Goal: Information Seeking & Learning: Learn about a topic

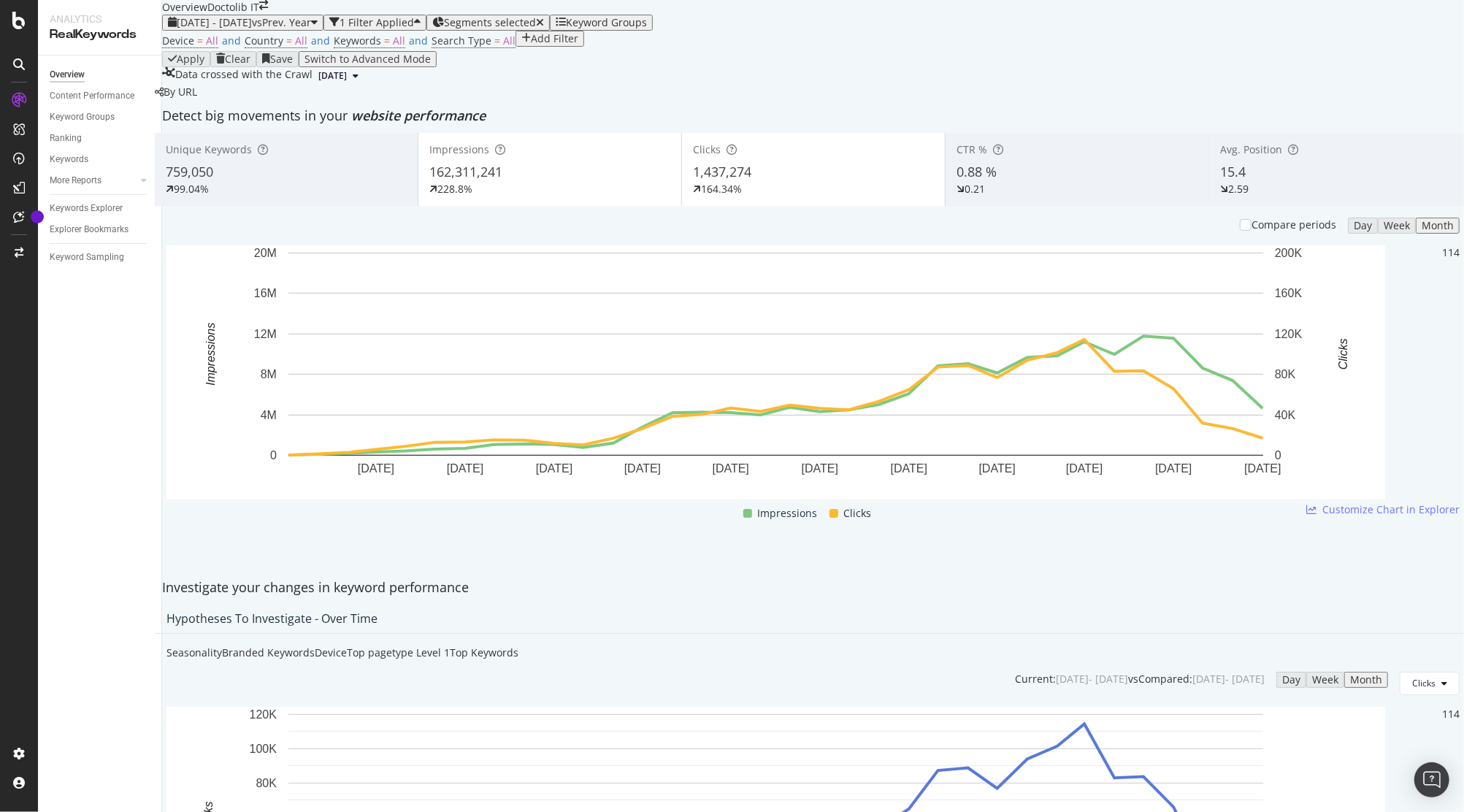
click at [630, 196] on div "228.8%" at bounding box center [550, 189] width 241 height 15
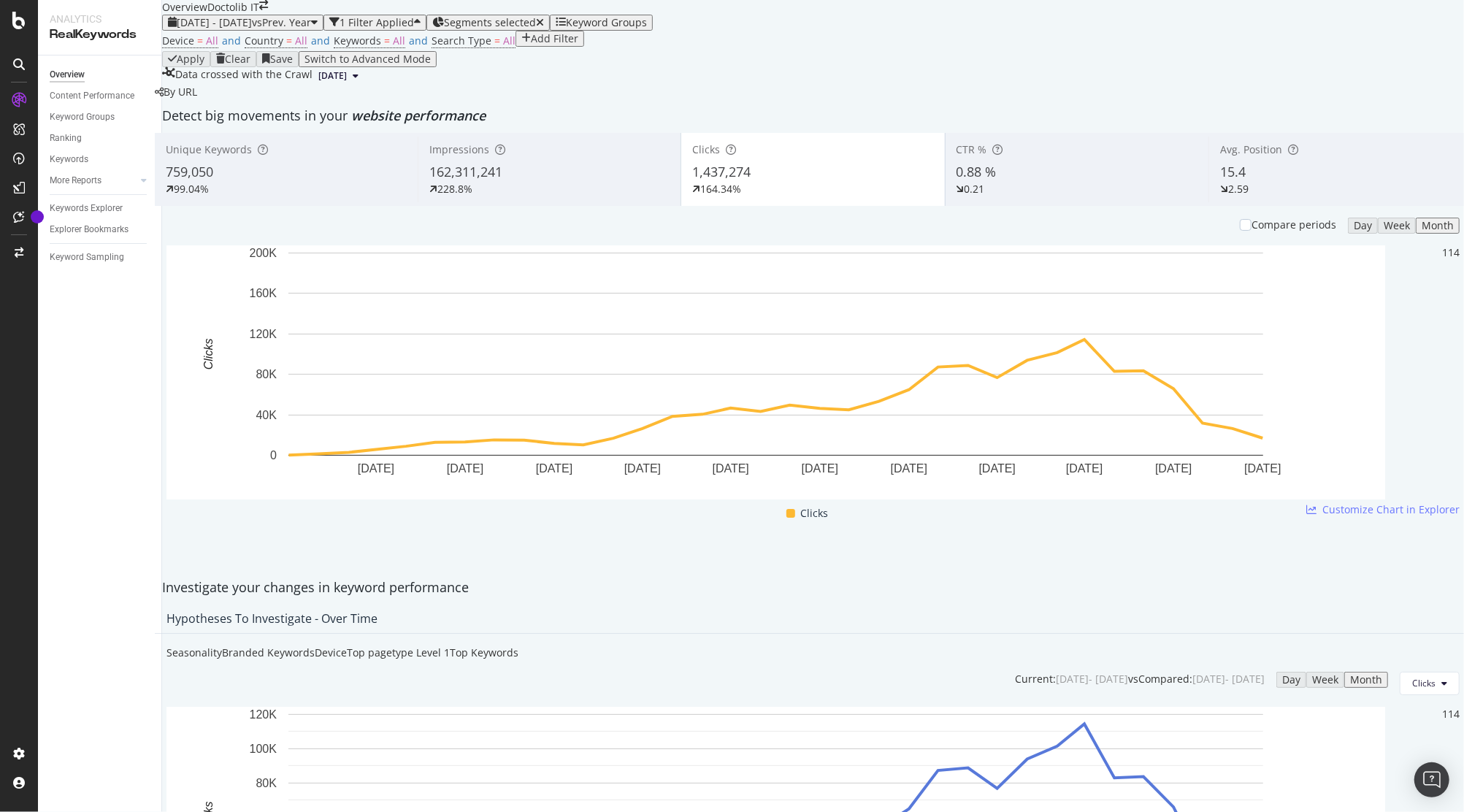
click at [631, 182] on div "162,311,241" at bounding box center [550, 173] width 240 height 19
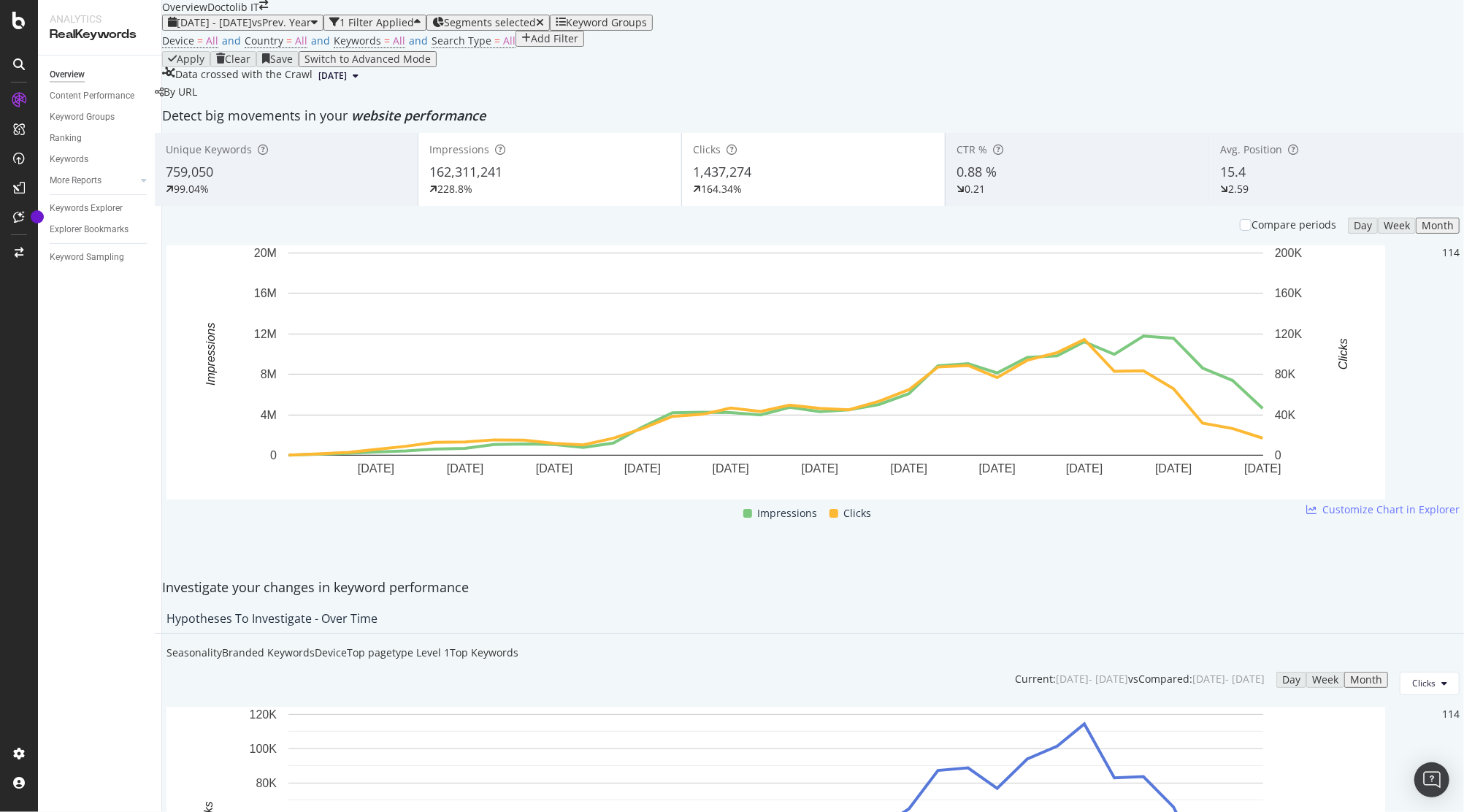
click at [581, 182] on div "162,311,241" at bounding box center [550, 173] width 241 height 19
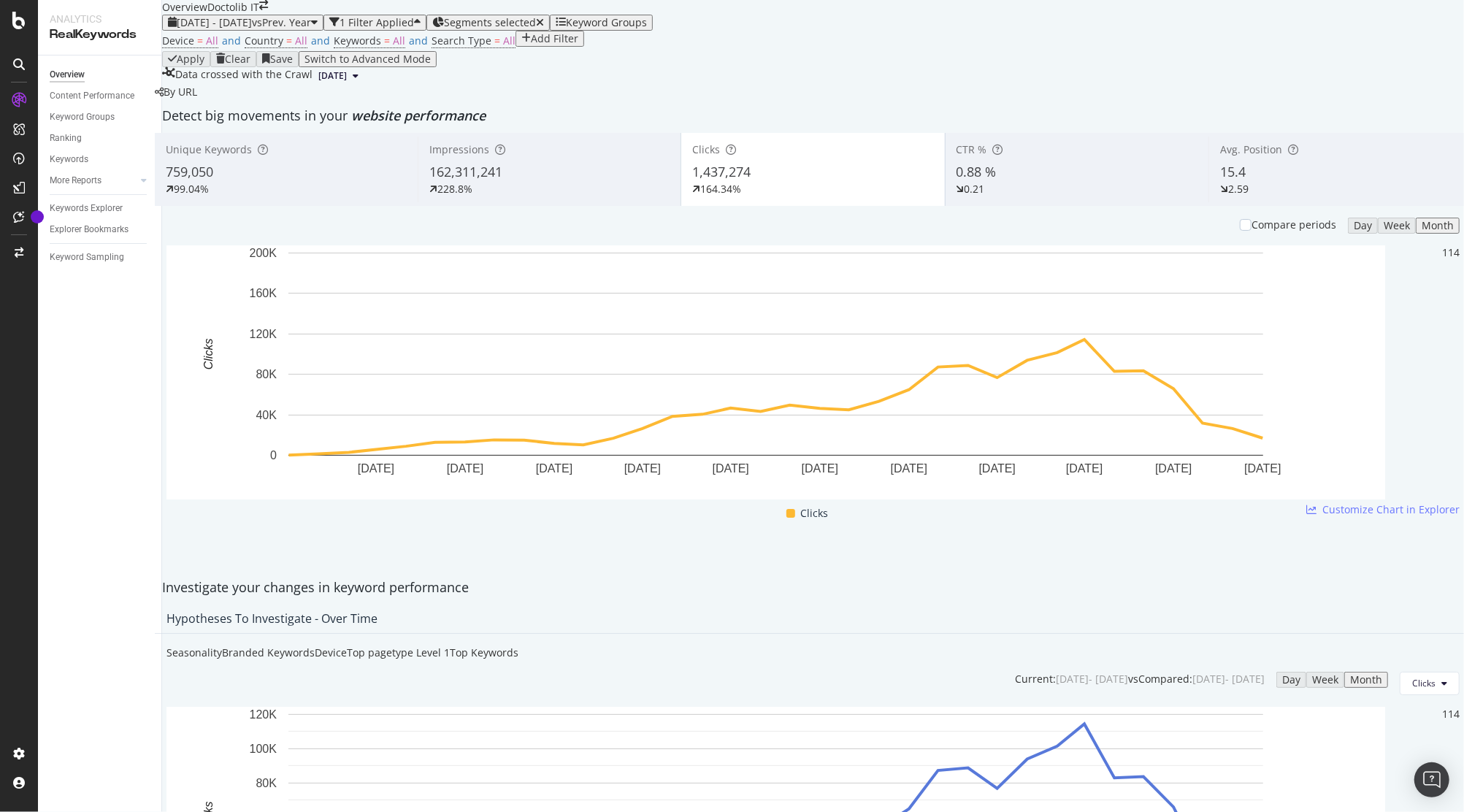
click at [544, 196] on div "228.8%" at bounding box center [550, 189] width 240 height 15
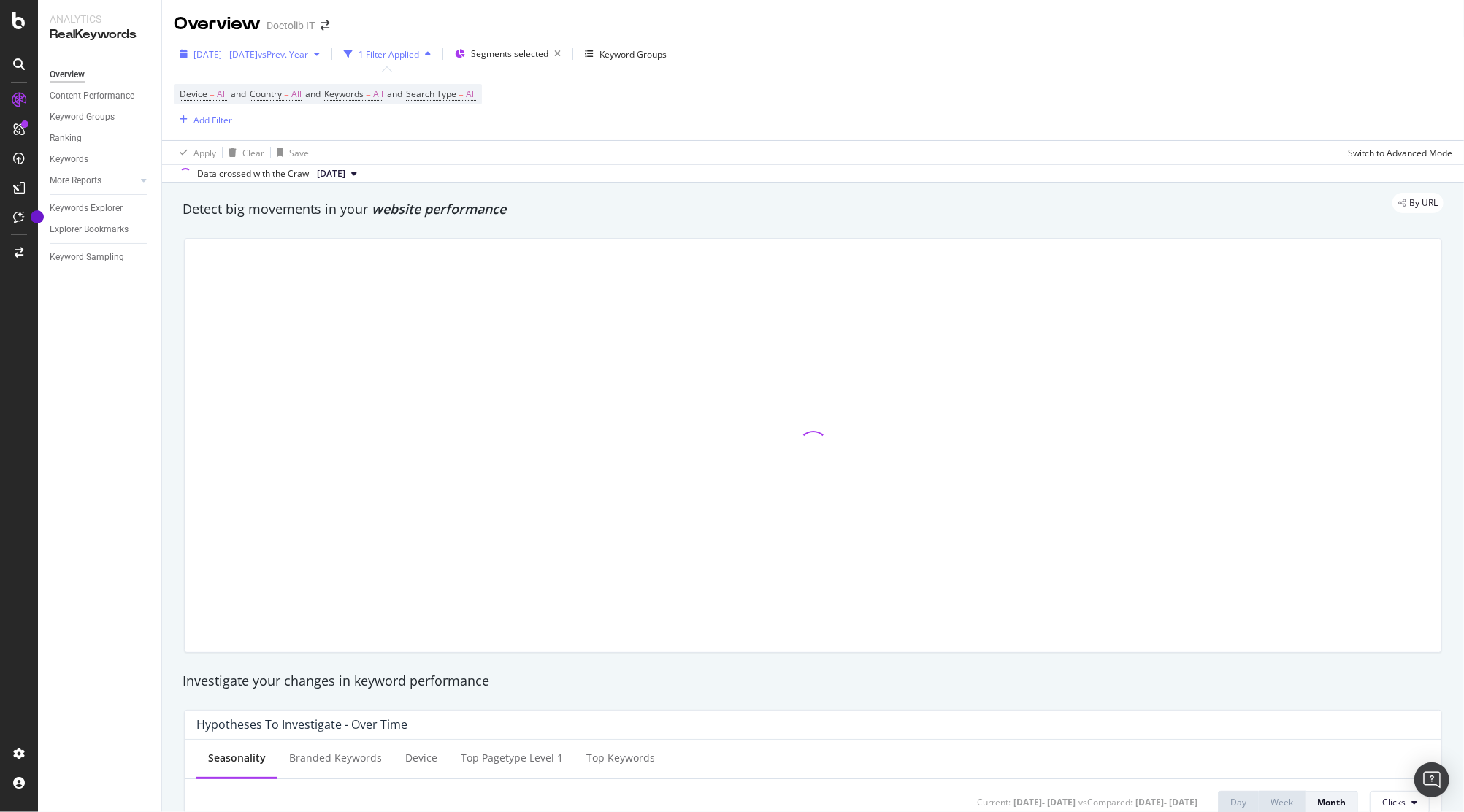
click at [246, 55] on span "[DATE] - [DATE]" at bounding box center [225, 53] width 65 height 12
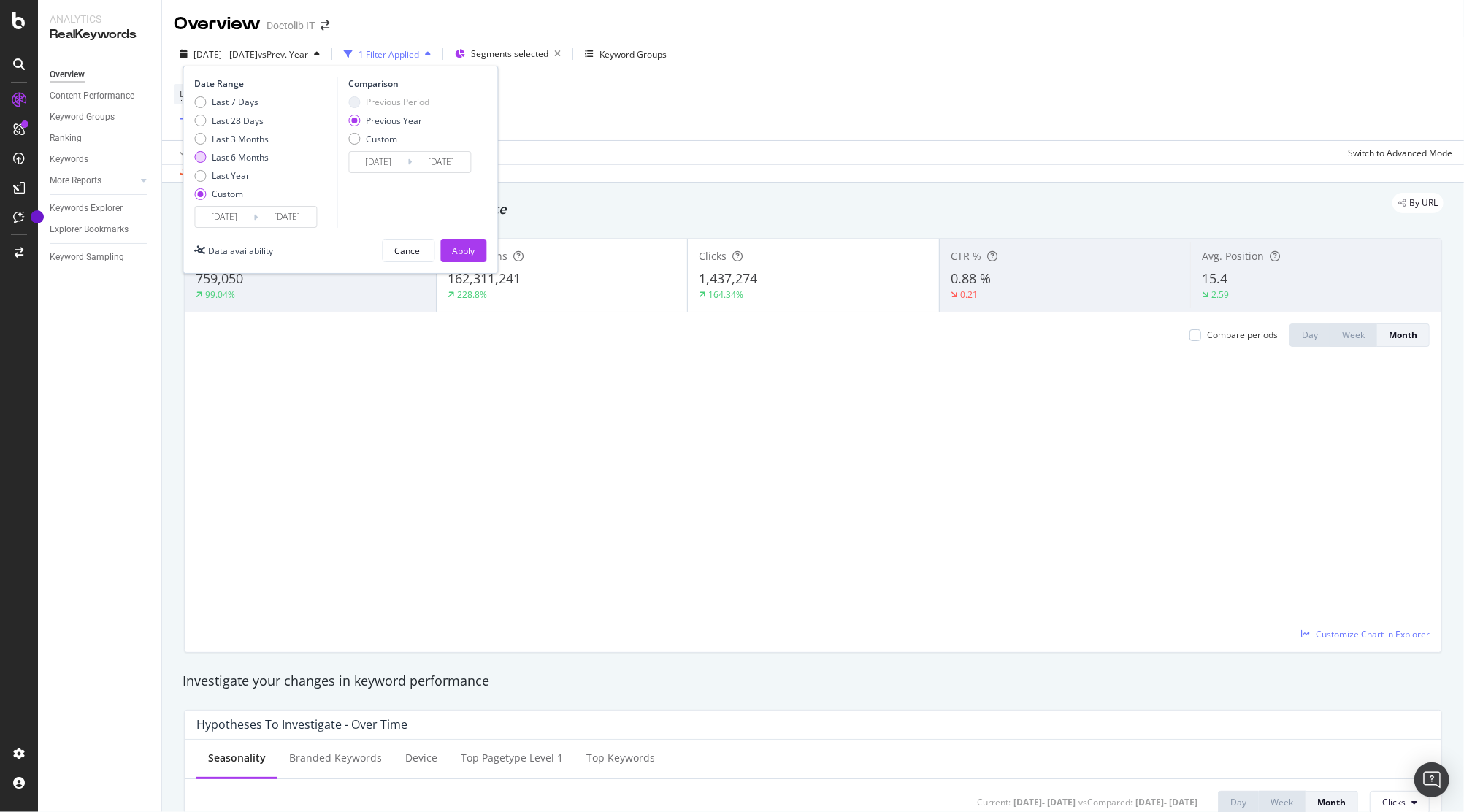
click at [206, 158] on div "Last 6 Months" at bounding box center [231, 157] width 74 height 12
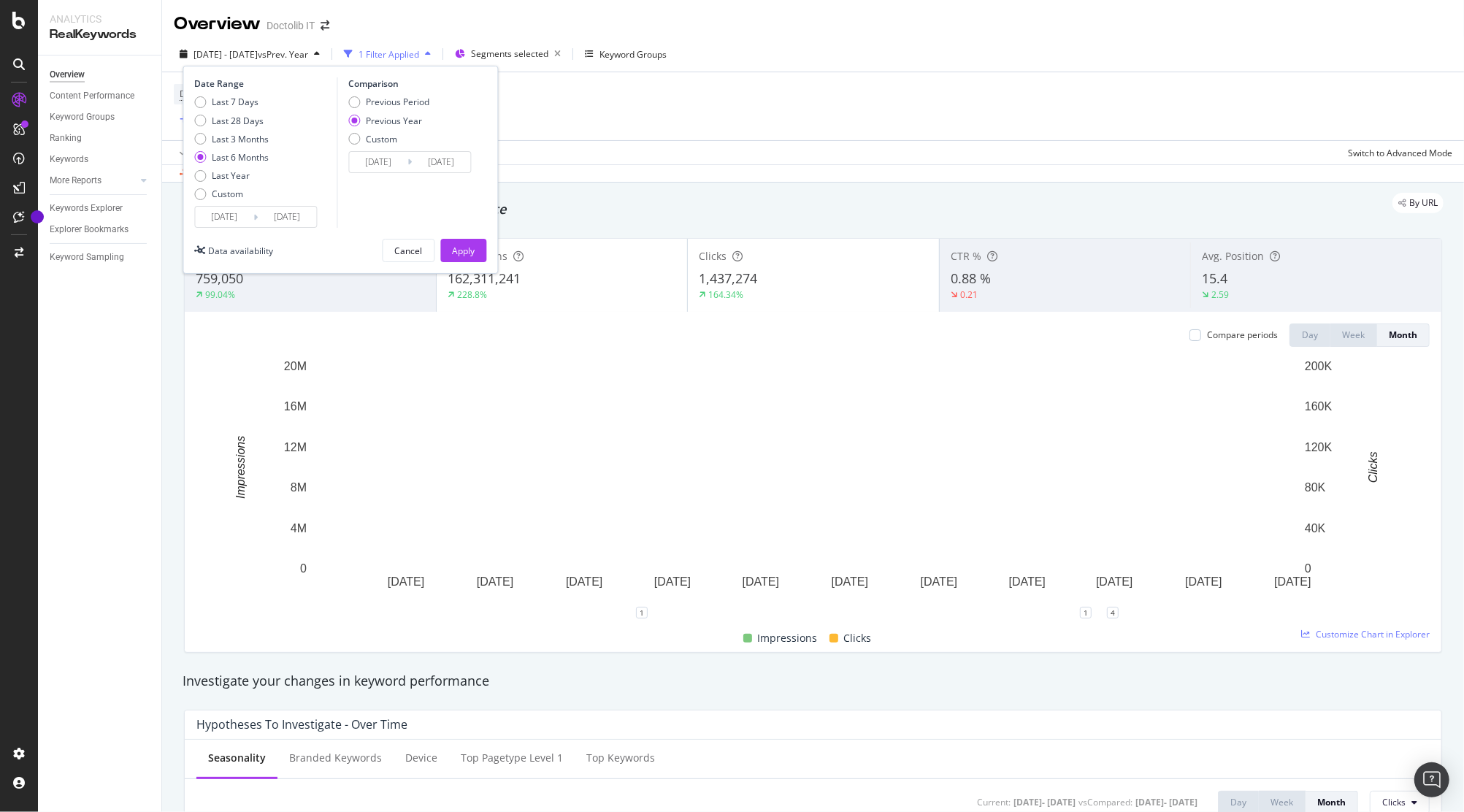
type input "2025/04/04"
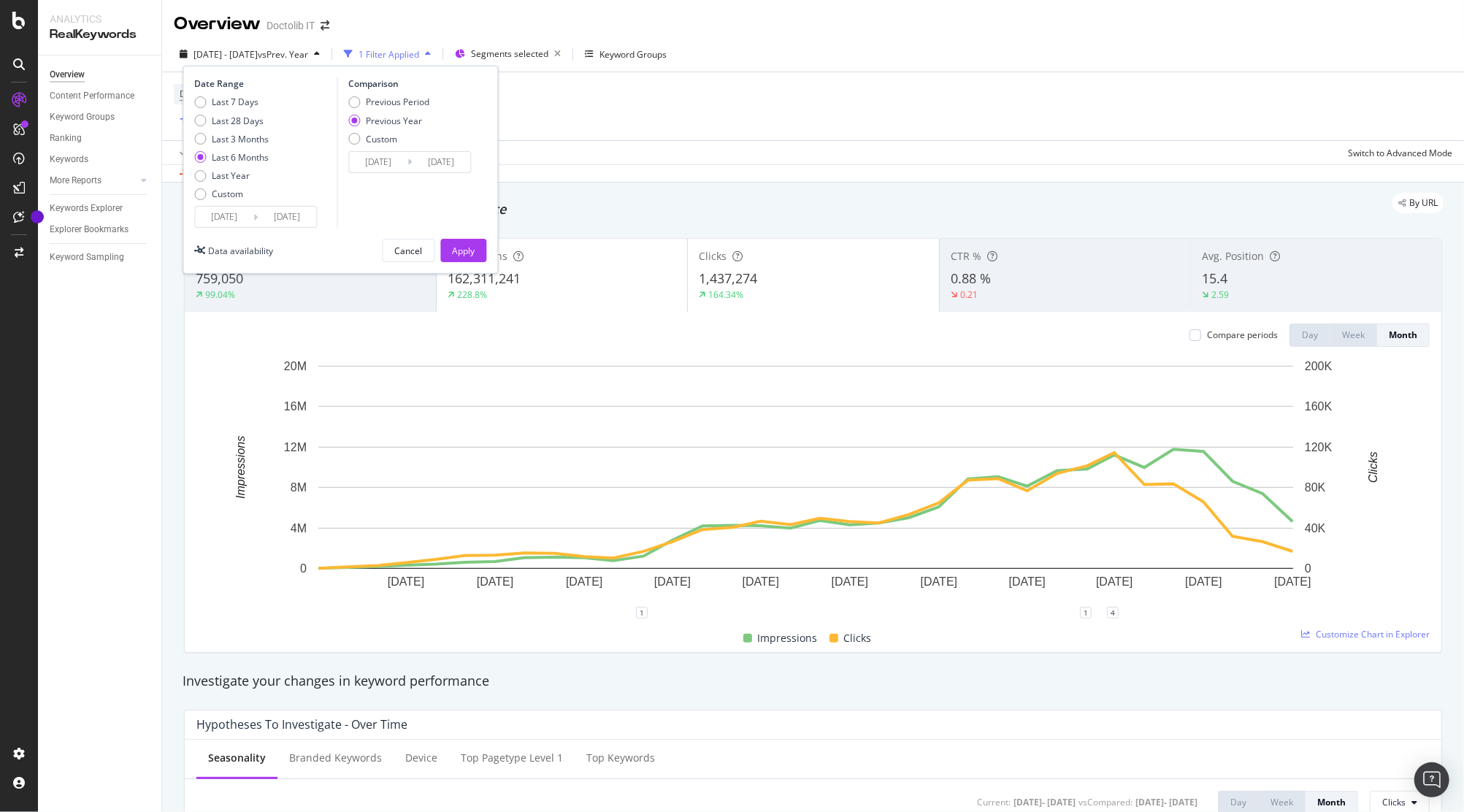
type input "2025/10/03"
type input "2024/04/05"
type input "2024/10/04"
click at [457, 245] on div "Apply" at bounding box center [463, 250] width 23 height 12
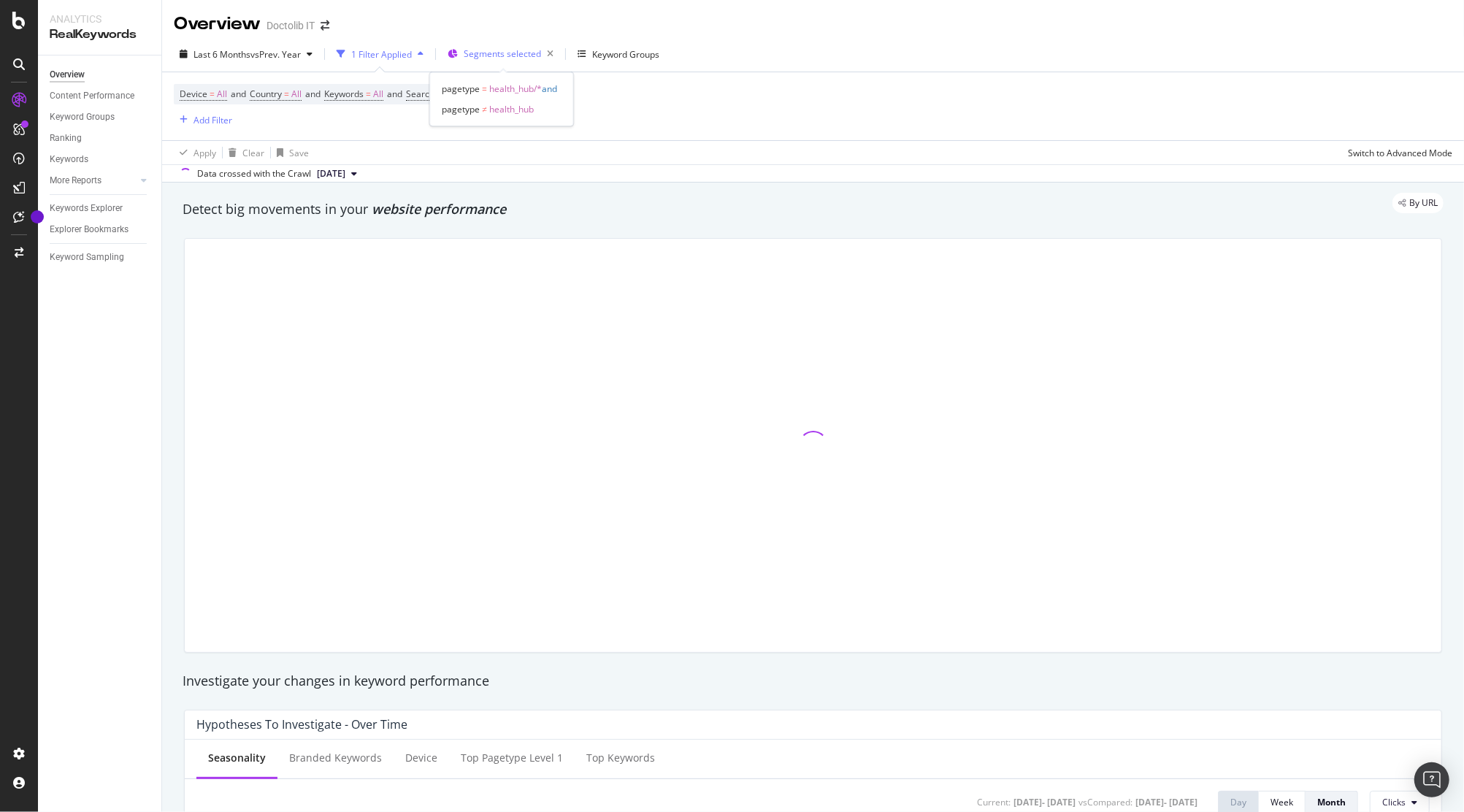
click at [519, 61] on div "Segments selected" at bounding box center [511, 54] width 96 height 21
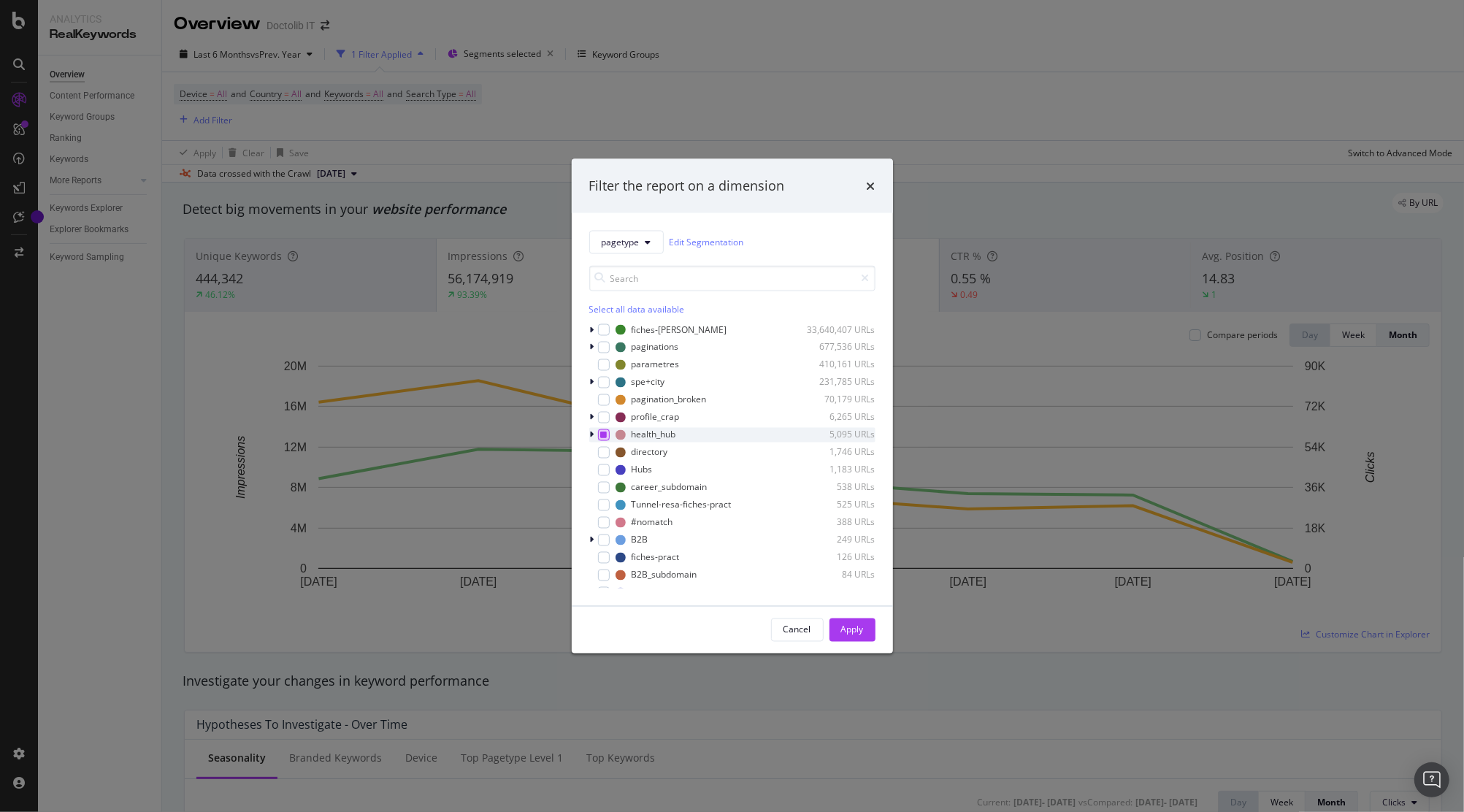
click at [608, 430] on div "modal" at bounding box center [604, 434] width 11 height 11
click at [601, 436] on icon "modal" at bounding box center [603, 434] width 7 height 8
click at [592, 432] on icon "modal" at bounding box center [592, 434] width 5 height 8
click at [592, 432] on icon "modal" at bounding box center [592, 434] width 6 height 8
click at [607, 377] on div "modal" at bounding box center [604, 382] width 11 height 11
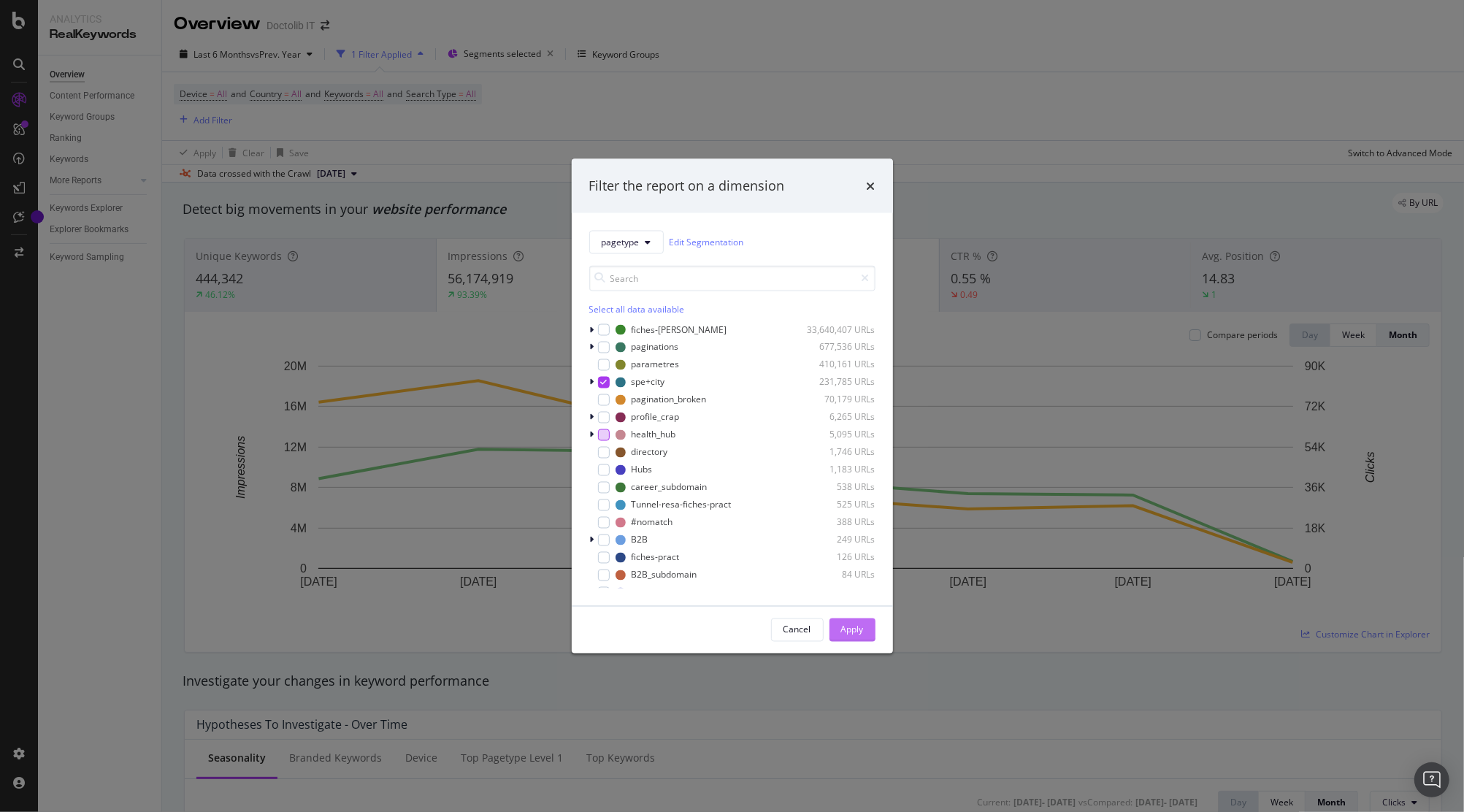
click at [869, 630] on button "Apply" at bounding box center [852, 629] width 46 height 23
